Goal: Transaction & Acquisition: Purchase product/service

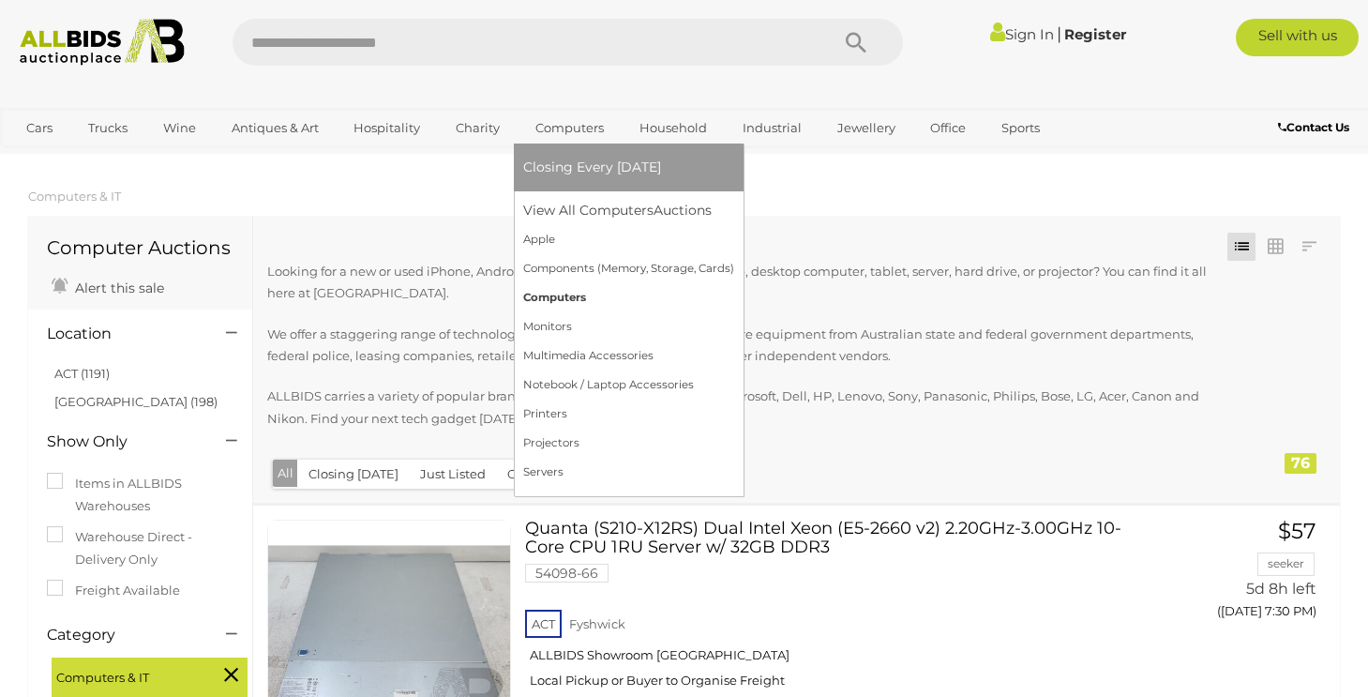
click at [557, 303] on link "Computers" at bounding box center [628, 297] width 211 height 29
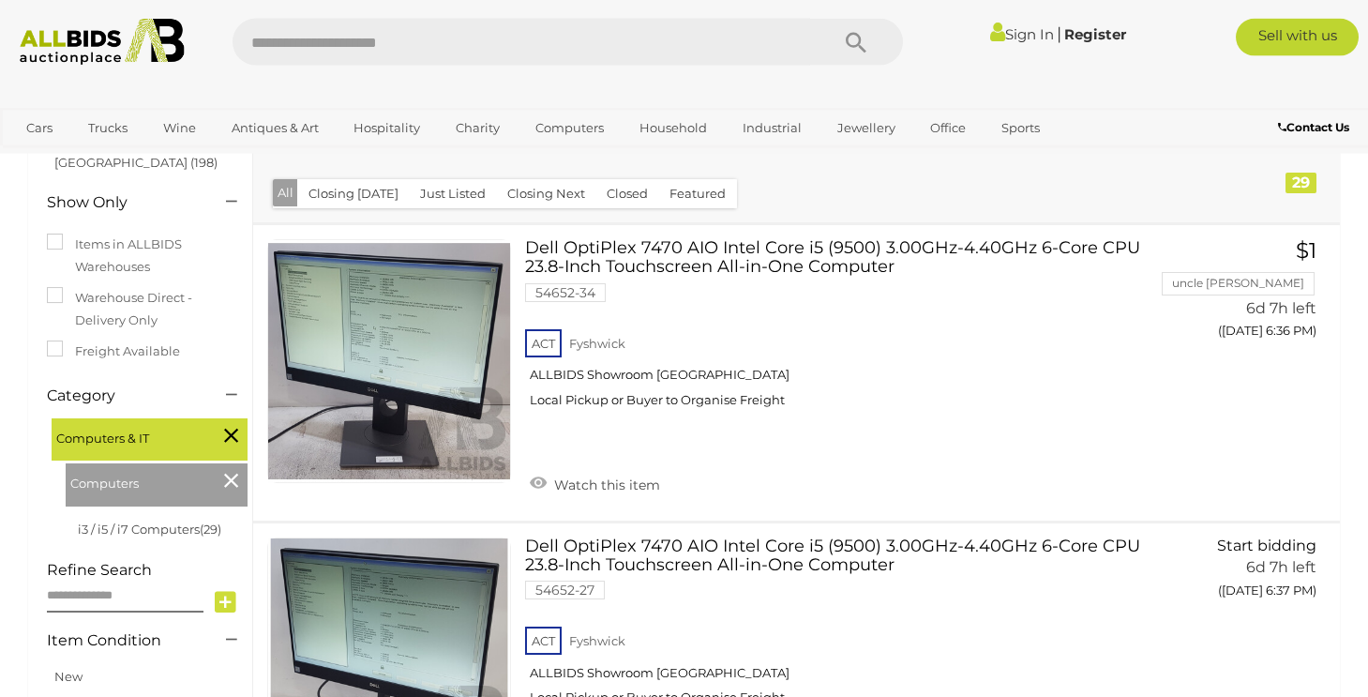
scroll to position [206, 0]
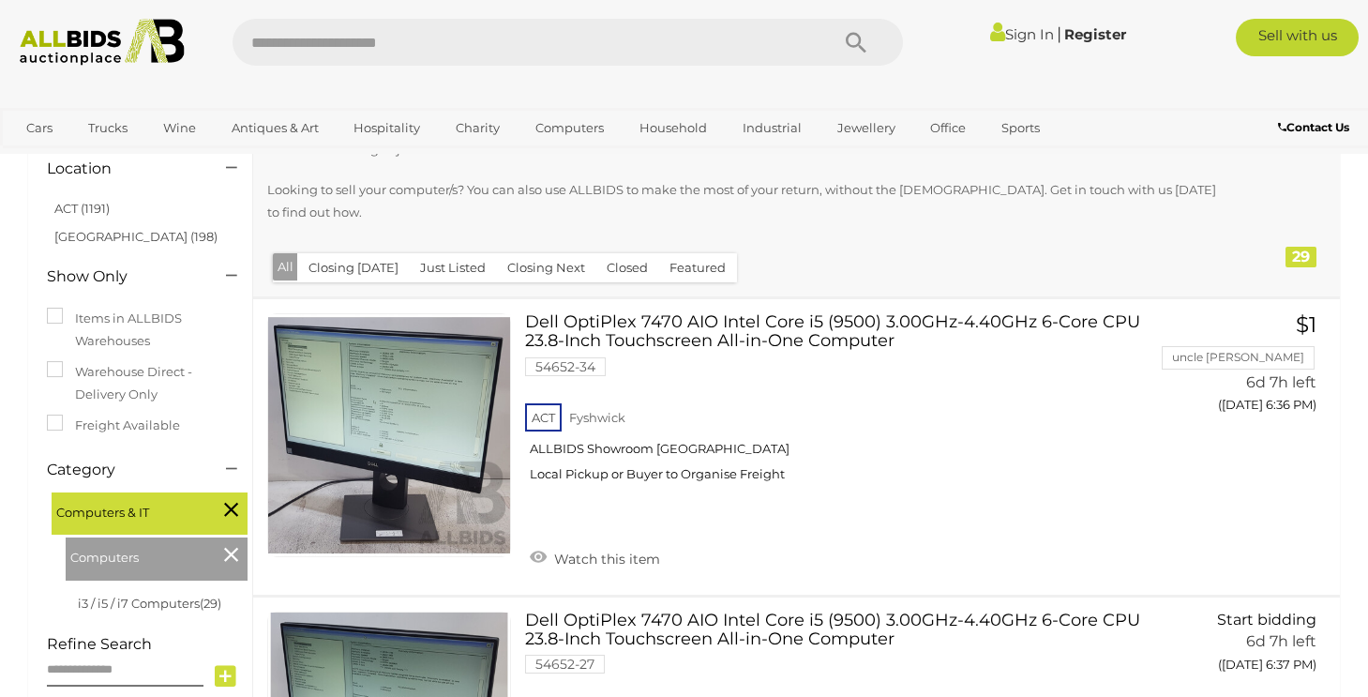
click at [292, 43] on input "text" at bounding box center [520, 42] width 577 height 47
type input "******"
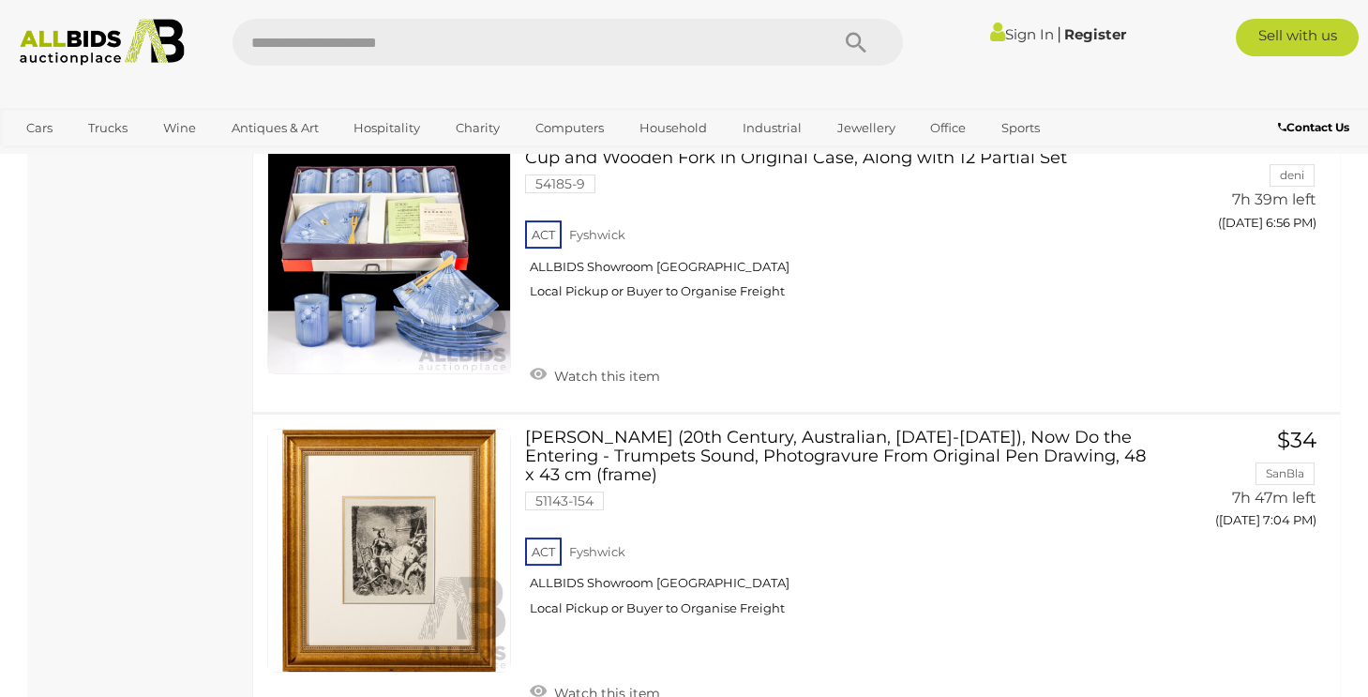
scroll to position [3518, 0]
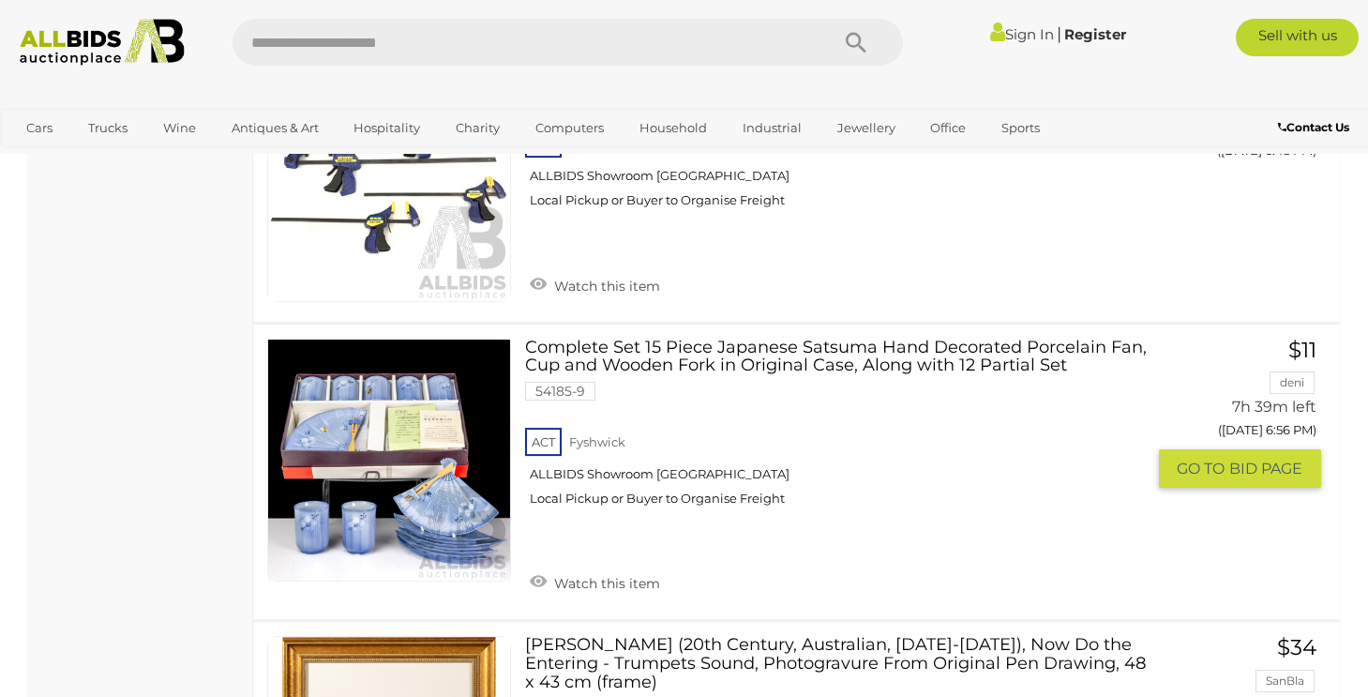
click at [432, 359] on link at bounding box center [389, 460] width 244 height 244
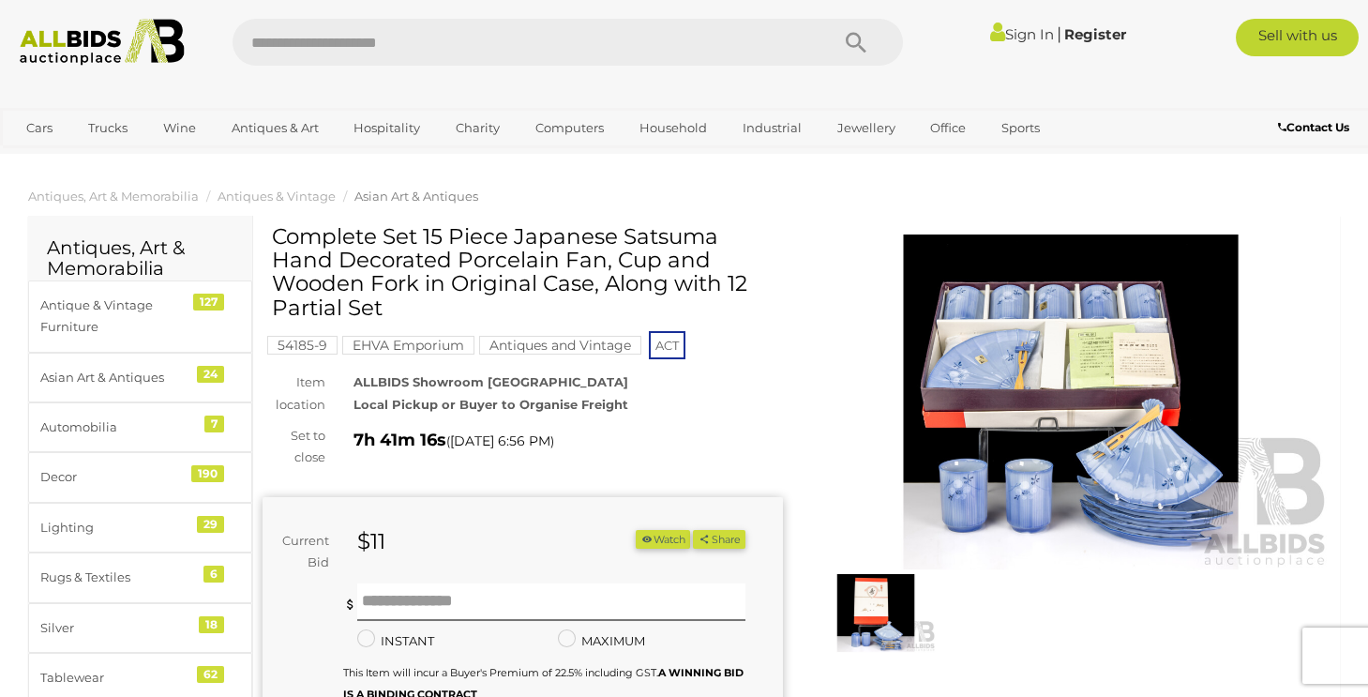
scroll to position [206, 0]
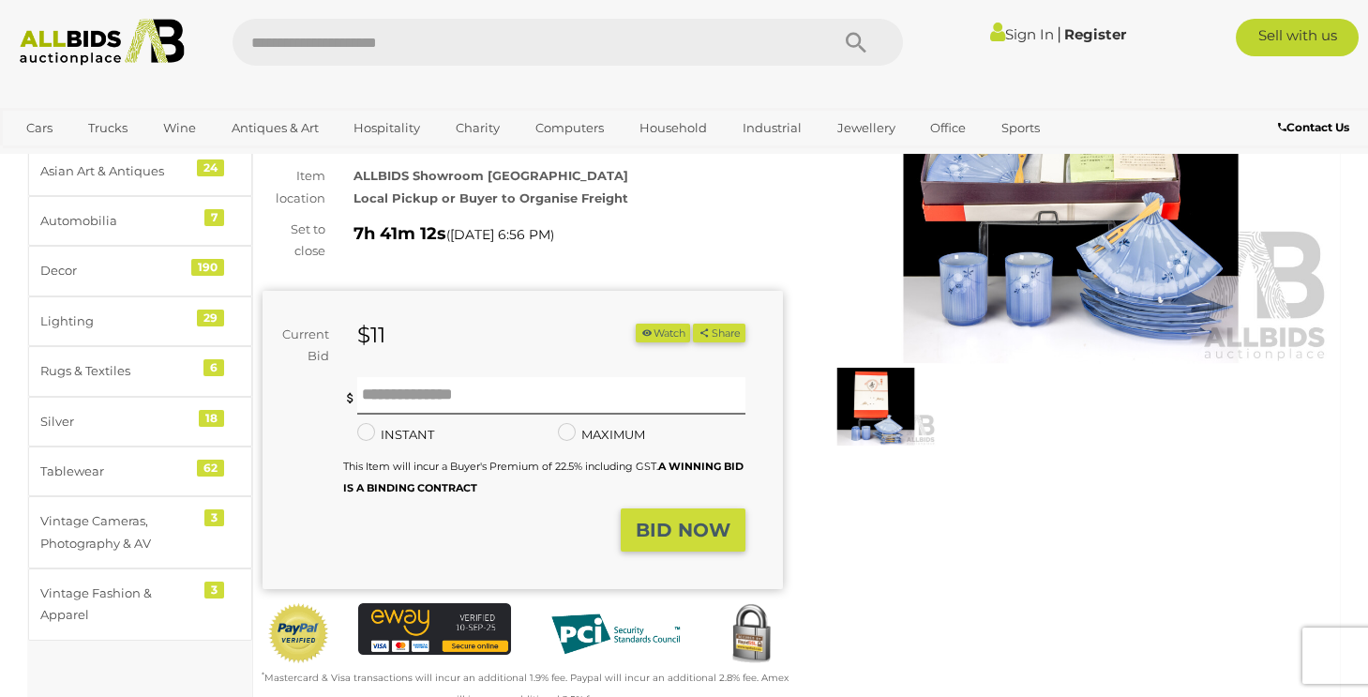
click at [1033, 243] on img at bounding box center [1071, 195] width 520 height 335
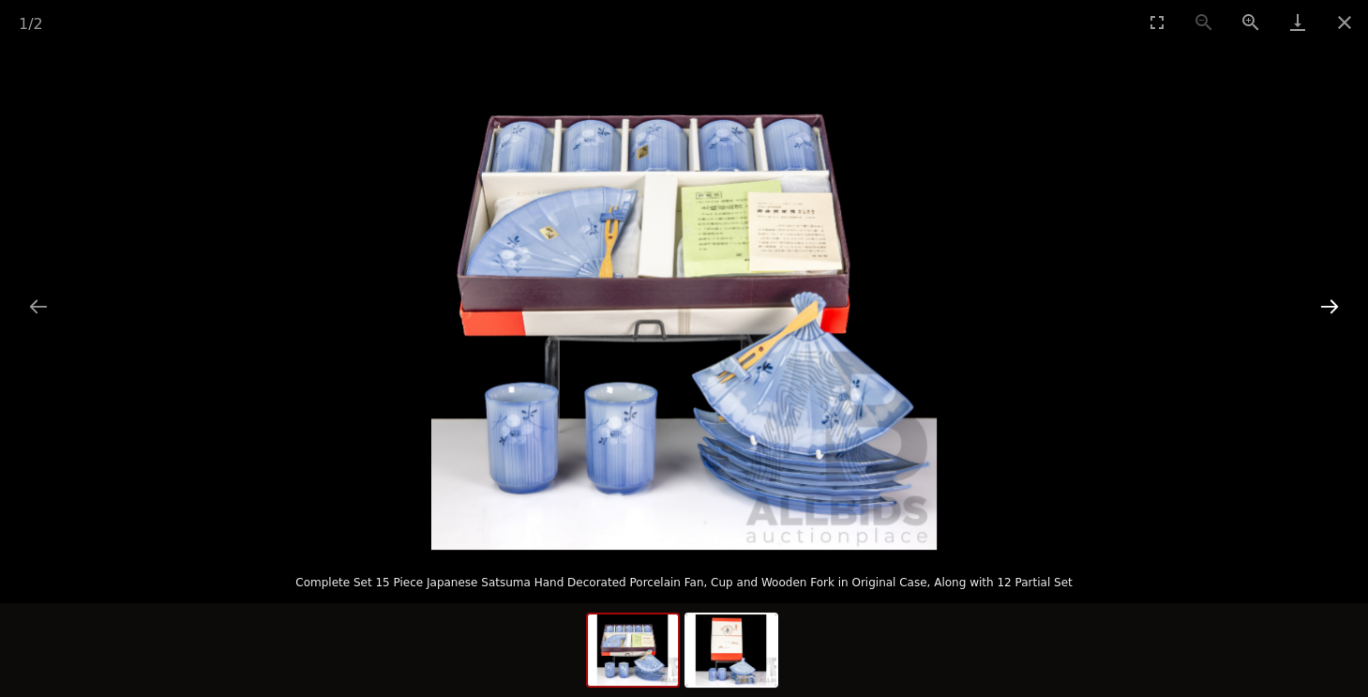
click at [1331, 297] on button "Next slide" at bounding box center [1329, 306] width 39 height 37
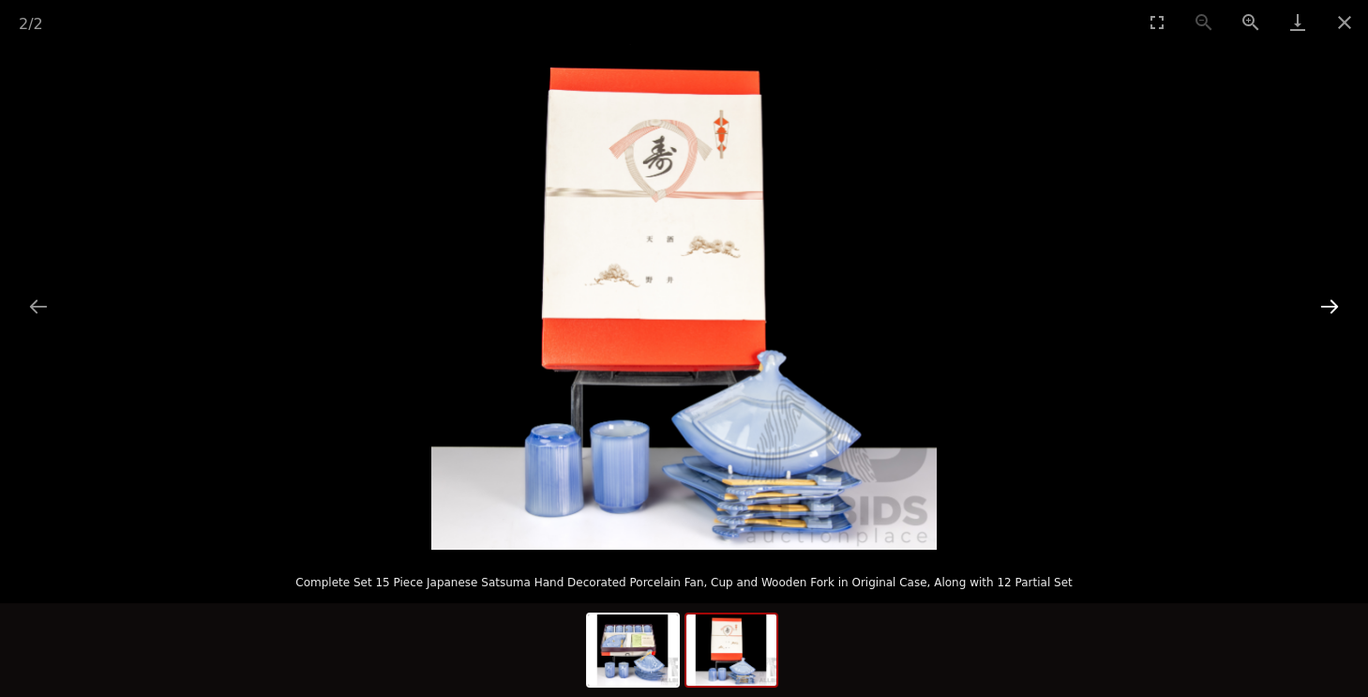
click at [1331, 297] on button "Next slide" at bounding box center [1329, 306] width 39 height 37
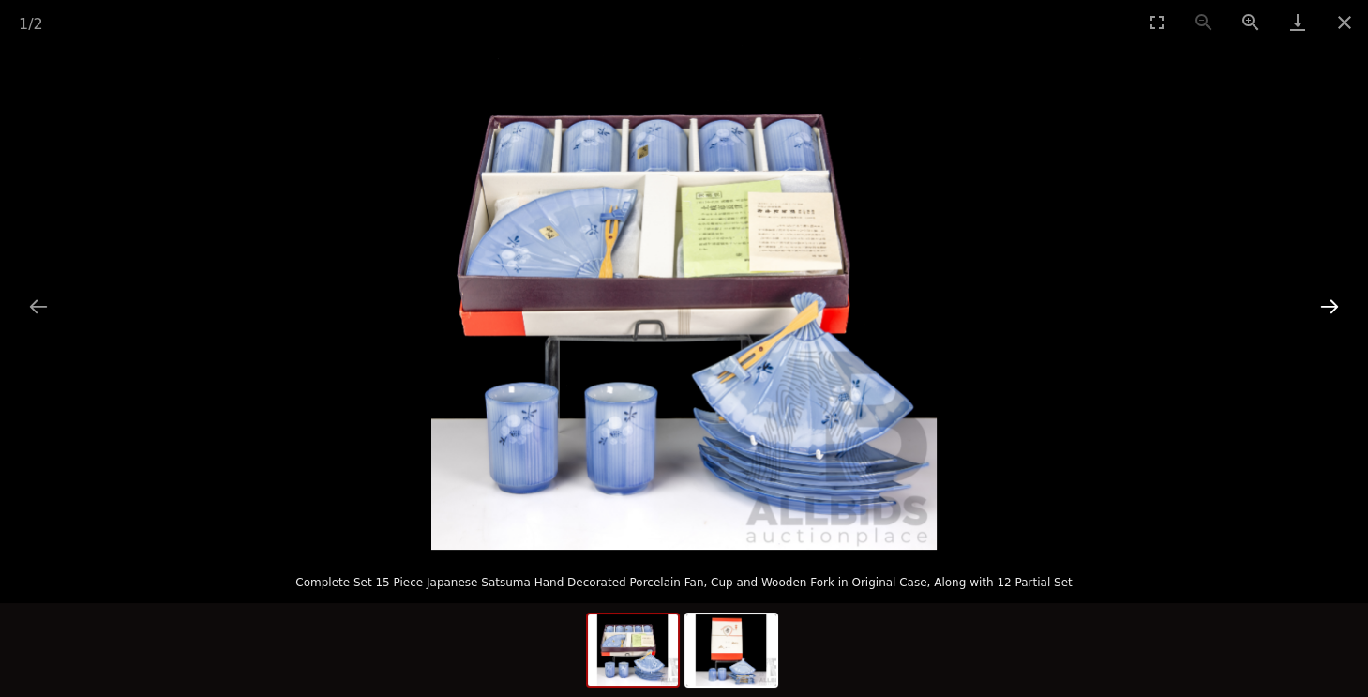
click at [1331, 297] on button "Next slide" at bounding box center [1329, 306] width 39 height 37
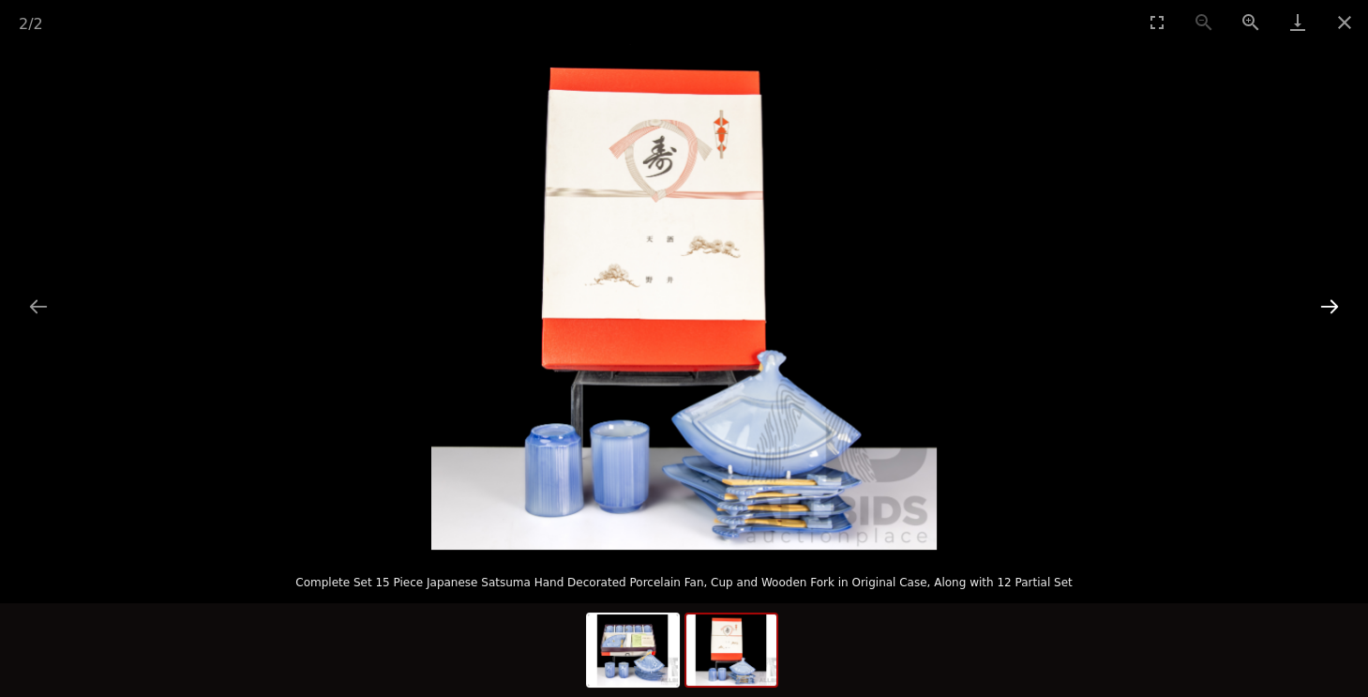
click at [1331, 297] on button "Next slide" at bounding box center [1329, 306] width 39 height 37
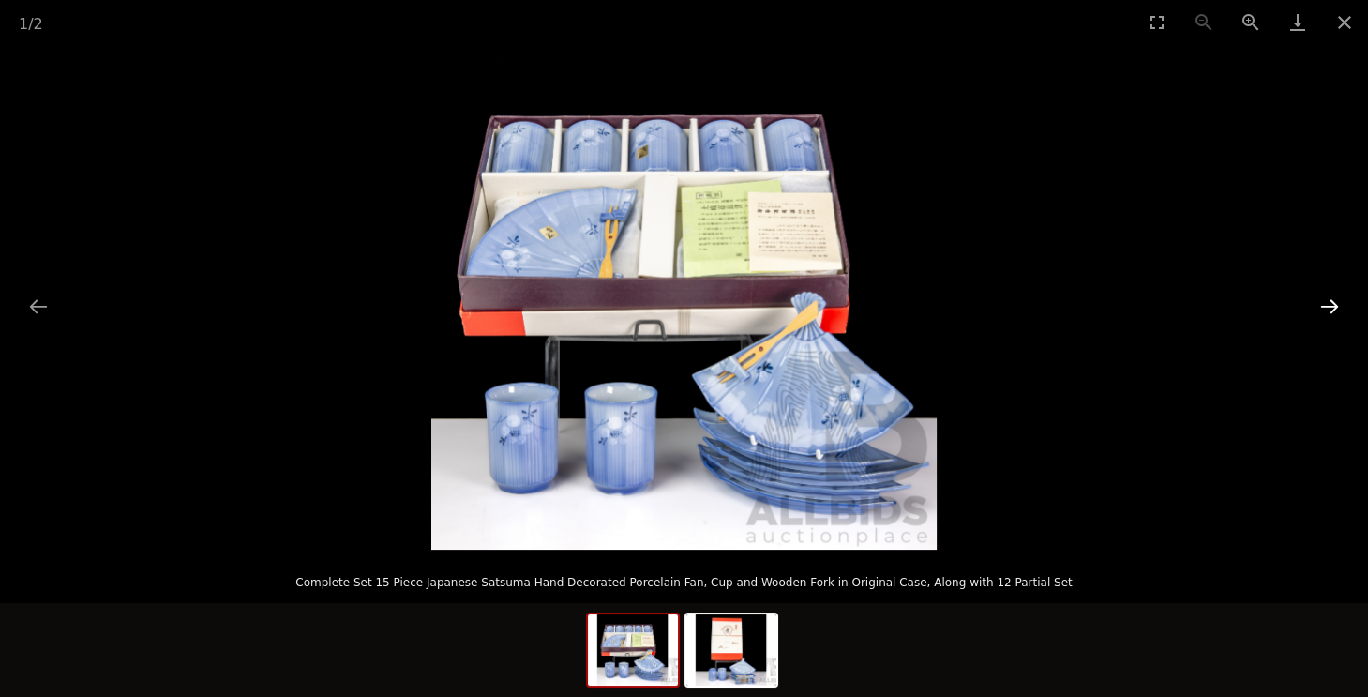
click at [1331, 297] on button "Next slide" at bounding box center [1329, 306] width 39 height 37
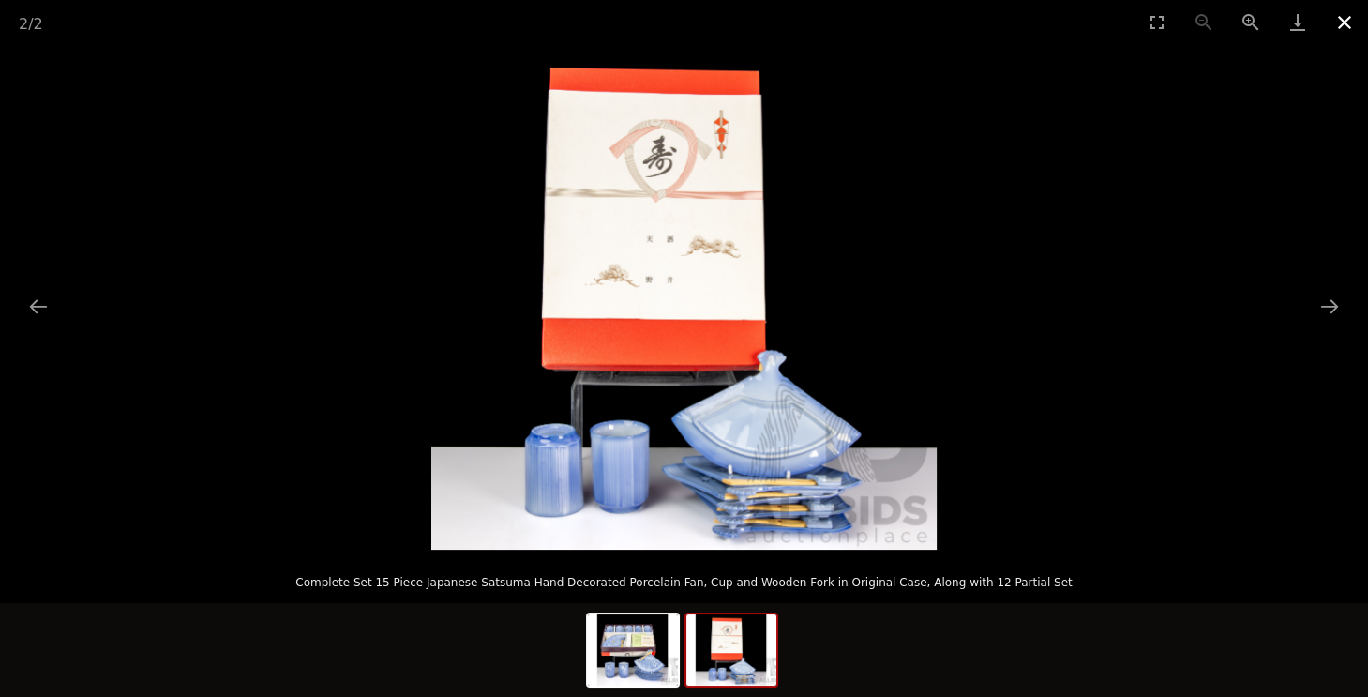
click at [1351, 19] on button "Close gallery" at bounding box center [1344, 22] width 47 height 44
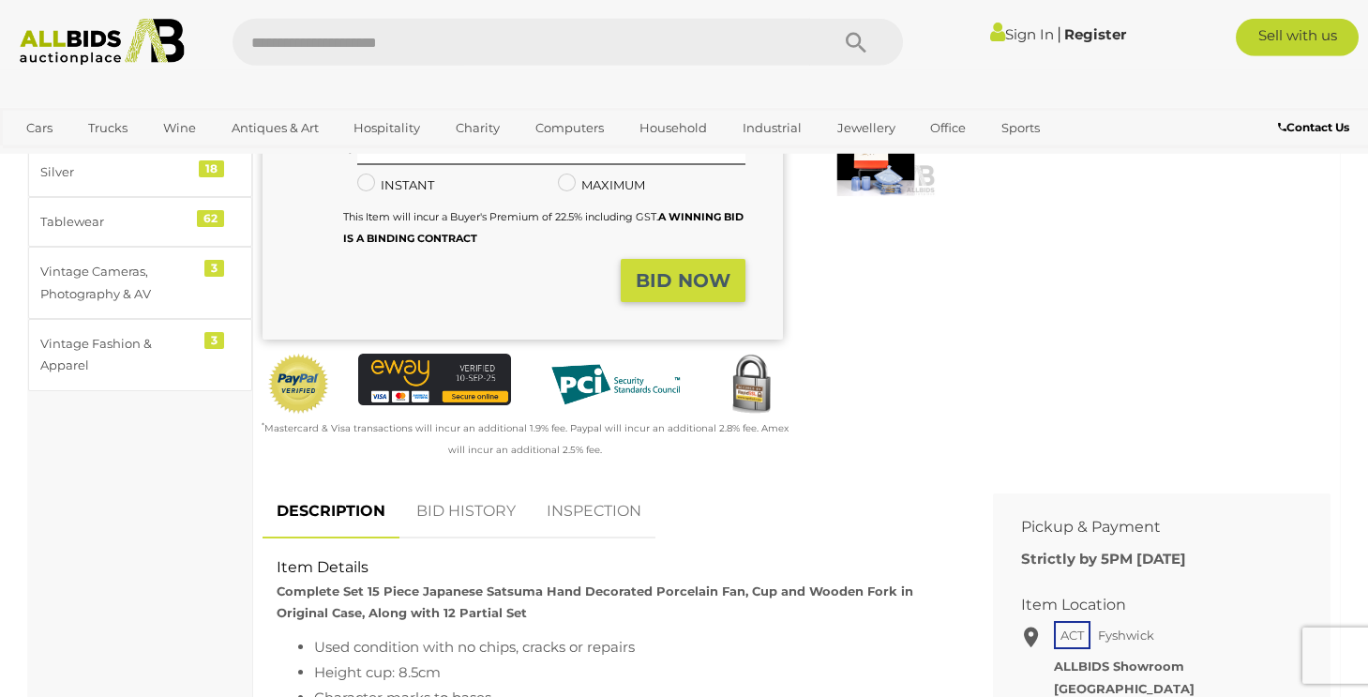
scroll to position [412, 0]
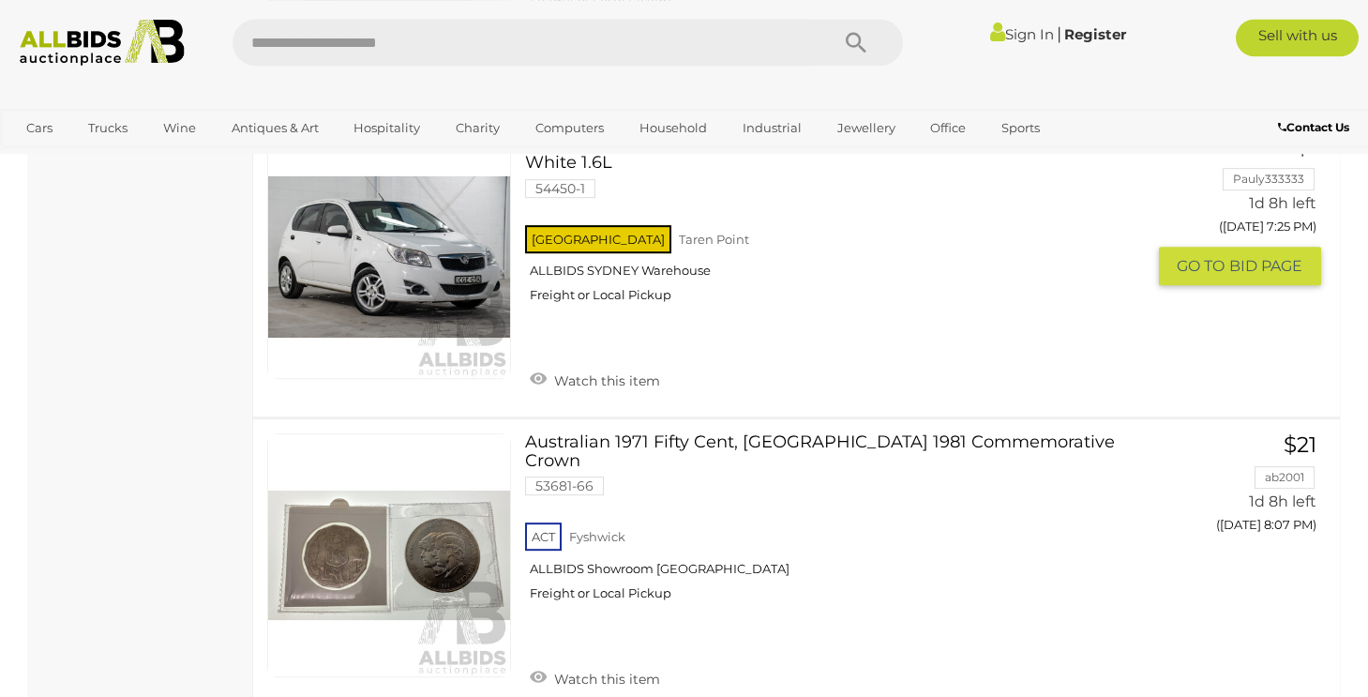
scroll to position [6183, 0]
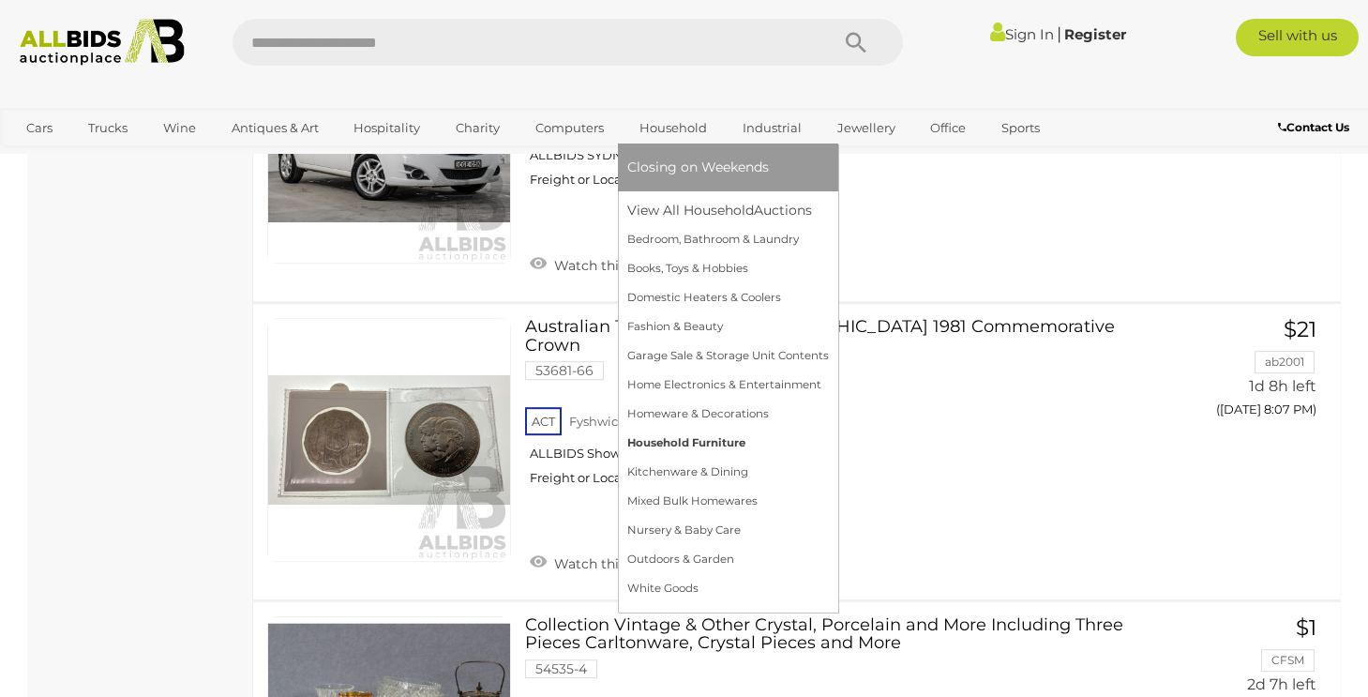
click at [710, 442] on link "Household Furniture" at bounding box center [728, 442] width 202 height 29
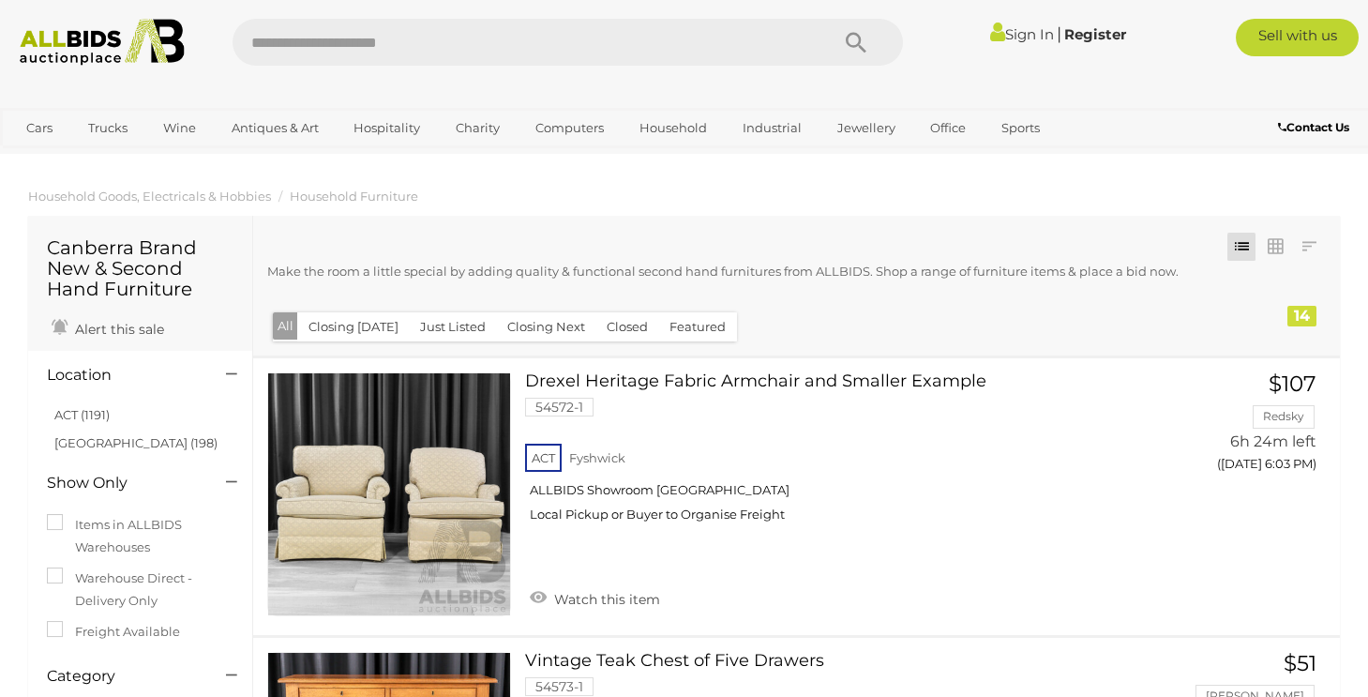
click at [363, 38] on input "text" at bounding box center [520, 42] width 577 height 47
type input "**********"
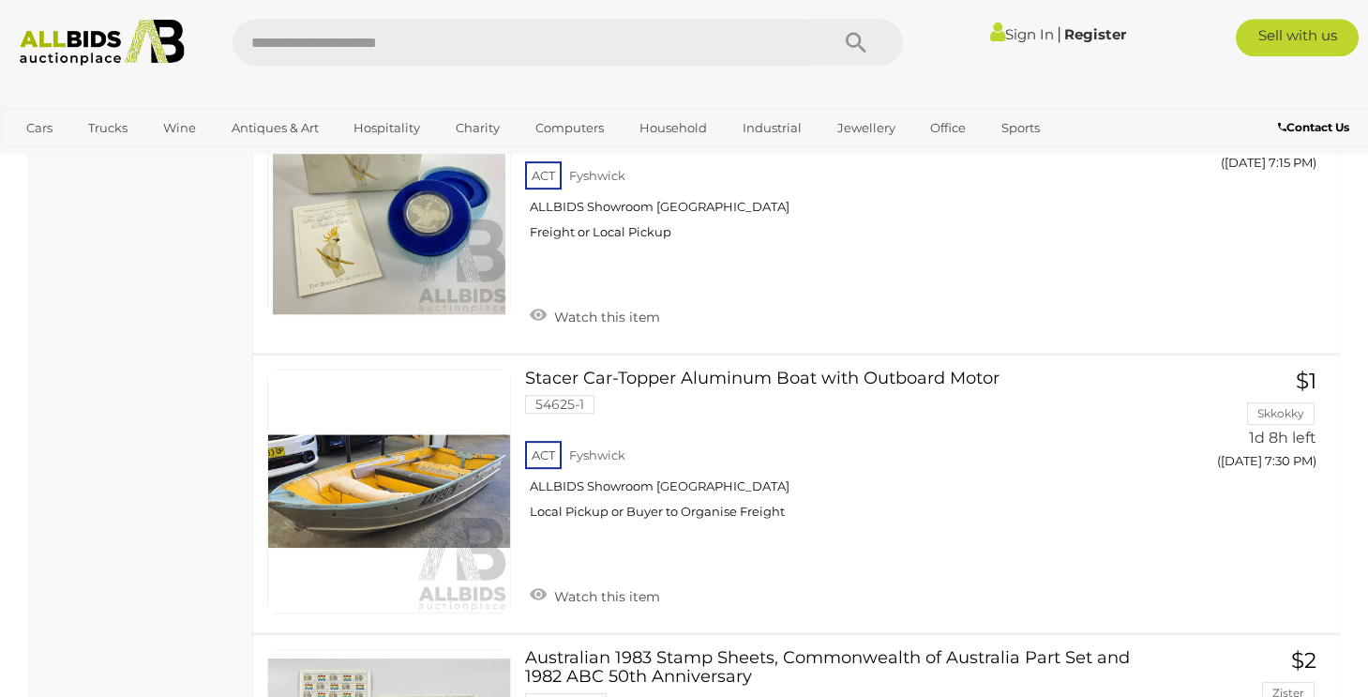
scroll to position [5381, 0]
